Goal: Task Accomplishment & Management: Manage account settings

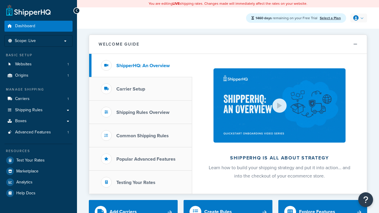
click at [358, 18] on icon at bounding box center [355, 17] width 5 height 5
click at [0, 0] on span "My Profile" at bounding box center [0, 0] width 0 height 0
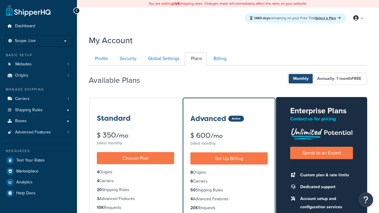
scroll to position [52, 0]
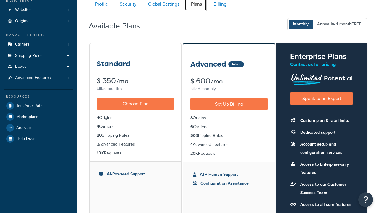
click at [196, 7] on link "Plans" at bounding box center [196, 4] width 22 height 13
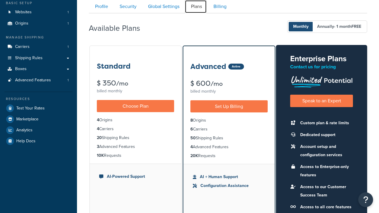
scroll to position [0, 0]
click at [127, 7] on link "Security" at bounding box center [127, 6] width 28 height 13
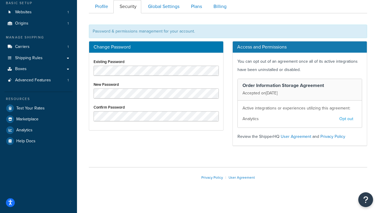
scroll to position [56, 0]
